Goal: Transaction & Acquisition: Purchase product/service

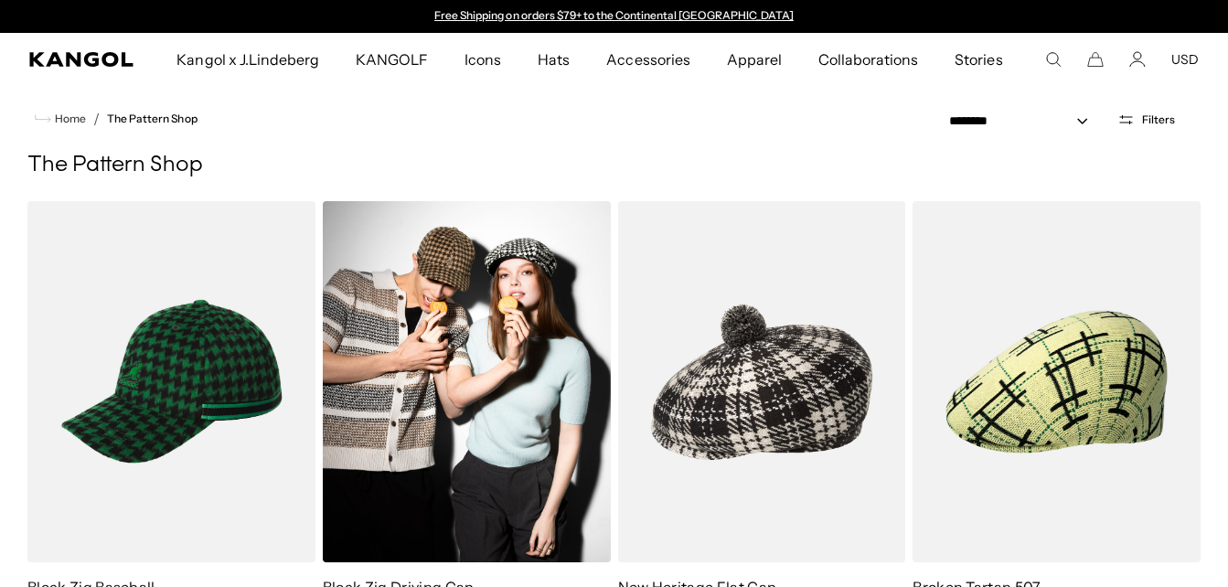
drag, startPoint x: 0, startPoint y: 0, endPoint x: 438, endPoint y: 424, distance: 609.4
click at [438, 424] on img at bounding box center [467, 381] width 288 height 361
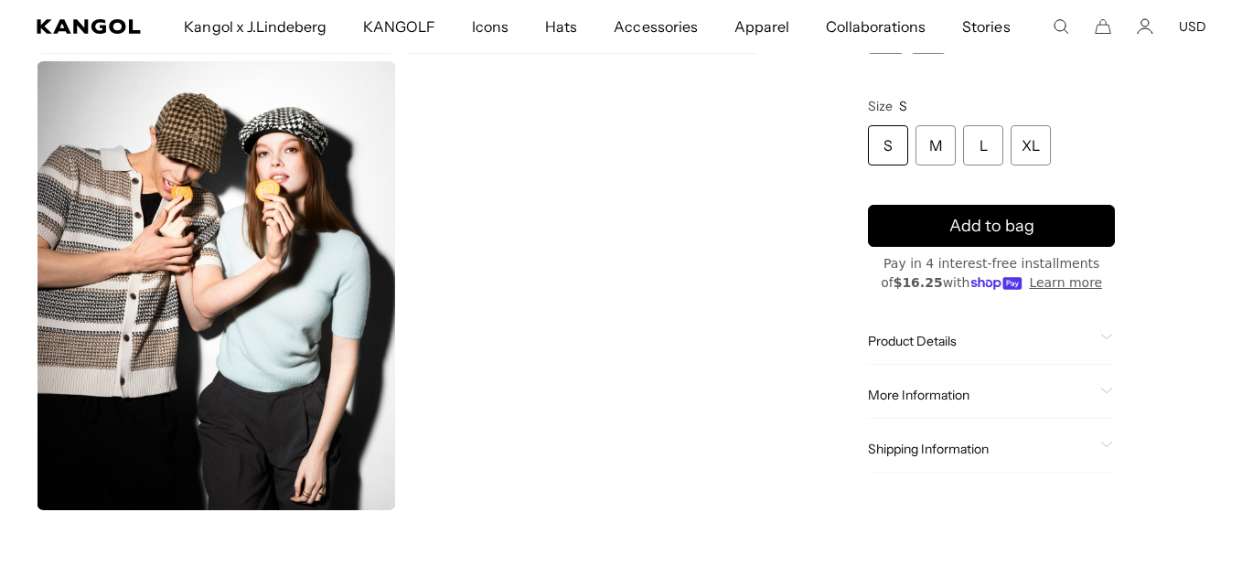
scroll to position [0, 377]
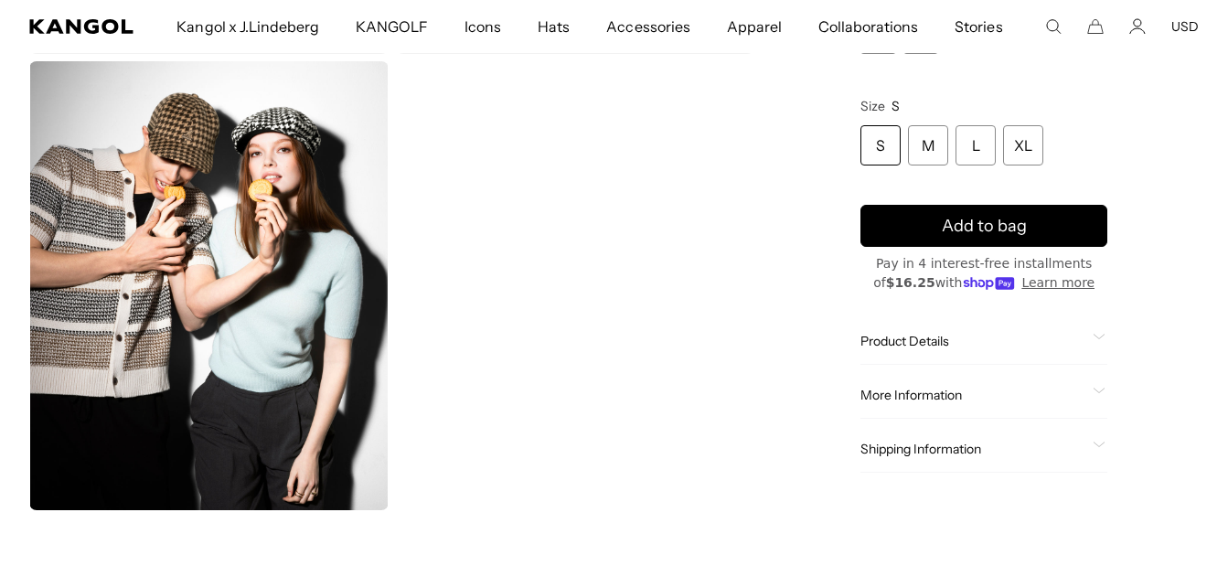
click at [280, 376] on img "Gallery Viewer" at bounding box center [208, 285] width 359 height 449
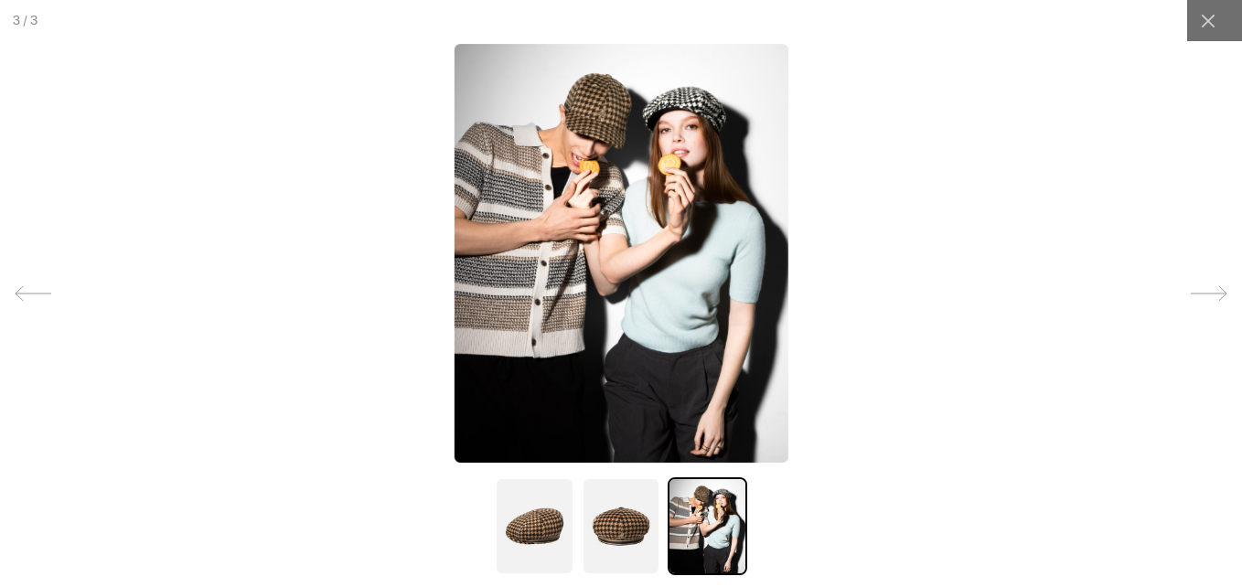
click at [705, 540] on img at bounding box center [707, 526] width 79 height 98
click at [1191, 292] on icon at bounding box center [1209, 293] width 37 height 37
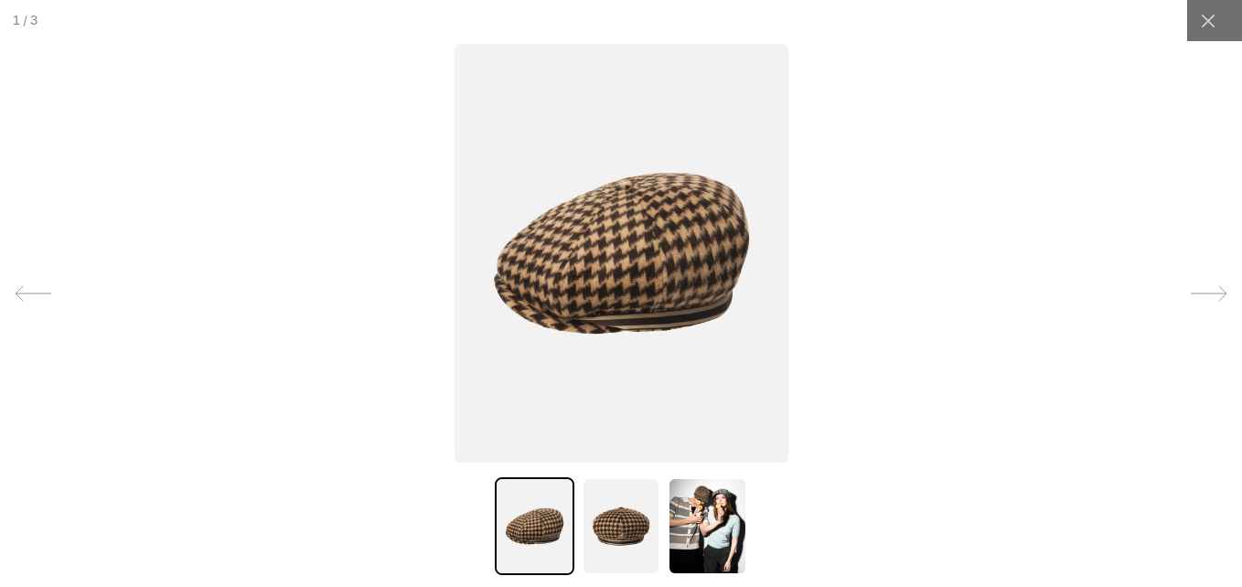
scroll to position [0, 377]
click at [1191, 292] on icon at bounding box center [1209, 293] width 37 height 37
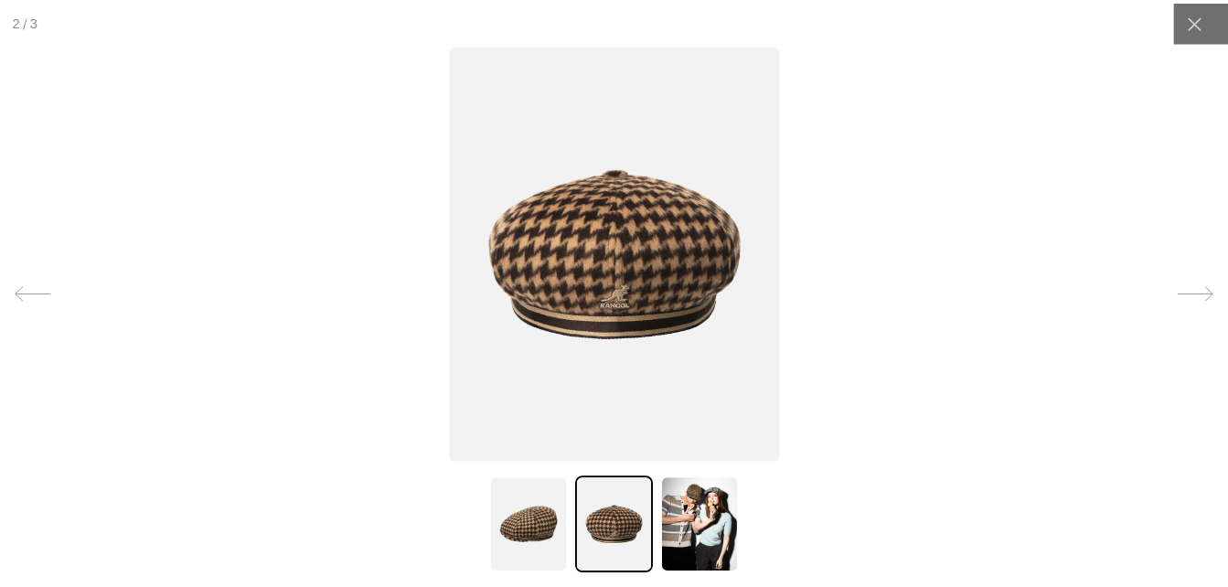
scroll to position [0, 0]
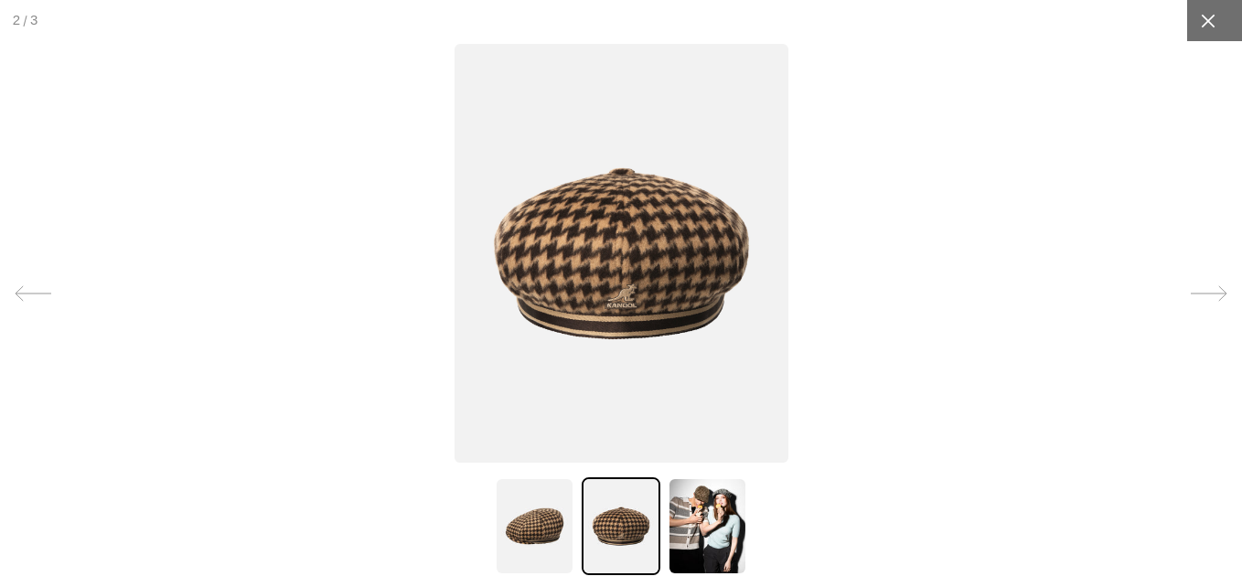
click at [1204, 11] on div at bounding box center [1207, 20] width 41 height 41
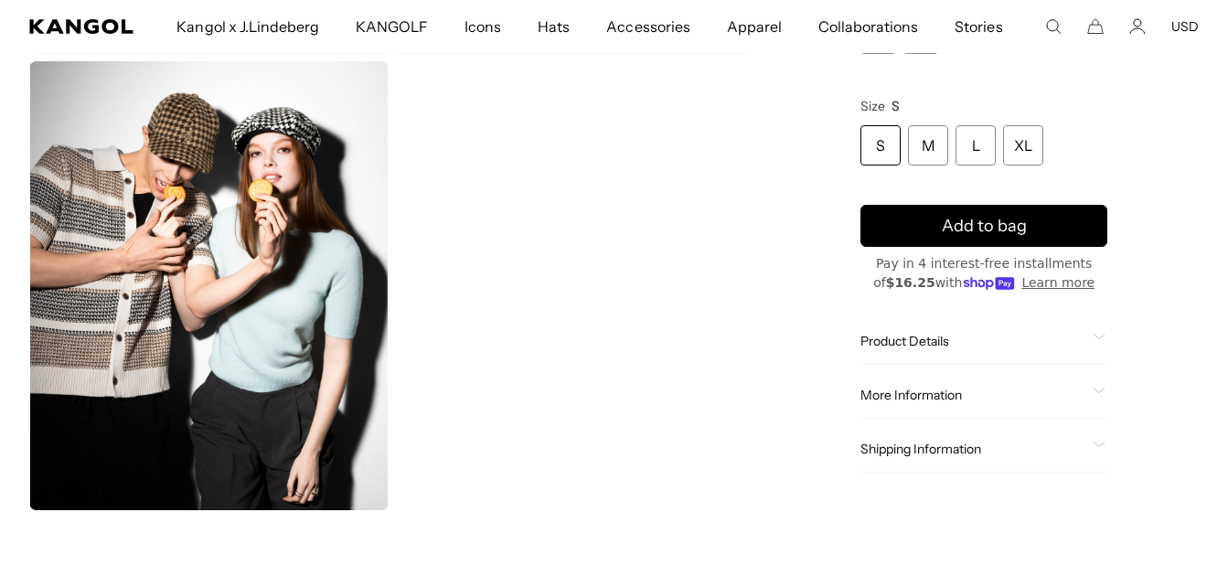
scroll to position [0, 377]
